Goal: Find specific page/section: Find specific page/section

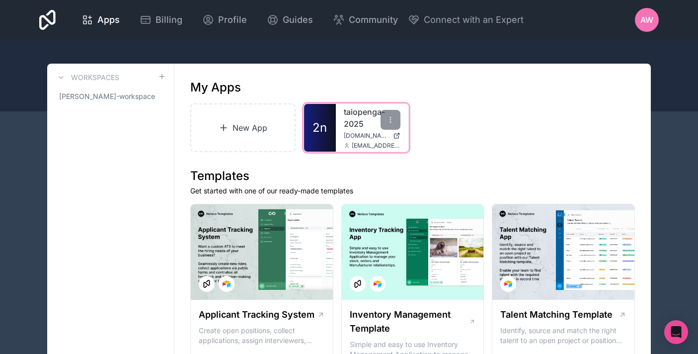
click at [368, 143] on span "arekawatson@hirangi.maori.nz" at bounding box center [376, 146] width 49 height 8
click at [349, 114] on link "taiopenga-2025" at bounding box center [372, 118] width 57 height 24
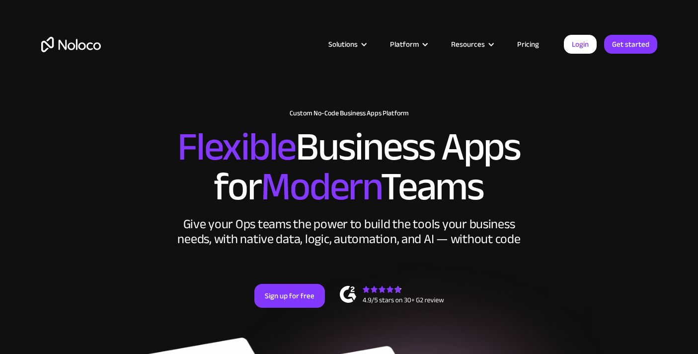
click at [587, 42] on link "Login" at bounding box center [580, 44] width 33 height 19
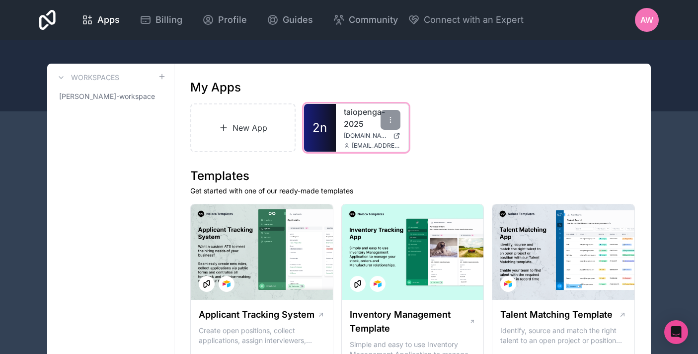
click at [348, 121] on link "taiopenga-2025" at bounding box center [372, 118] width 57 height 24
